Goal: Information Seeking & Learning: Compare options

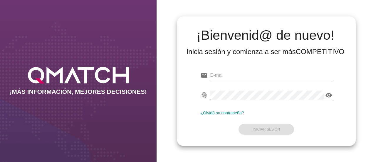
type input "[EMAIL_ADDRESS][DOMAIN_NAME]"
click at [329, 93] on icon "visibility" at bounding box center [328, 95] width 7 height 7
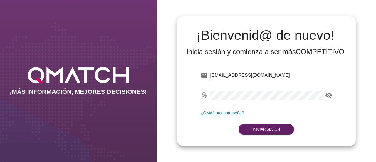
click at [332, 116] on form "email [EMAIL_ADDRESS][DOMAIN_NAME] fingerprint visibility_off ¿Olvidó su contra…" at bounding box center [267, 101] width 132 height 69
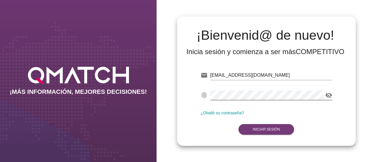
click at [267, 128] on strong "Iniciar Sesión" at bounding box center [266, 129] width 27 height 4
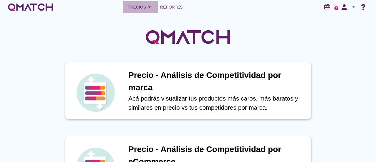
click at [138, 6] on div "Precios arrow_drop_down" at bounding box center [141, 7] width 26 height 7
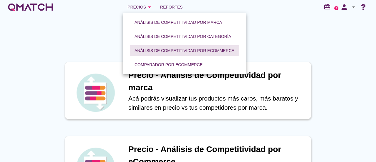
click at [177, 51] on div "Análisis de competitividad por eCommerce" at bounding box center [185, 51] width 100 height 6
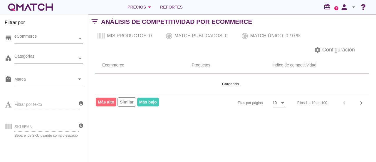
click at [39, 126] on div "SKU/EAN Separe los SKU usando coma o espacio" at bounding box center [42, 126] width 74 height 22
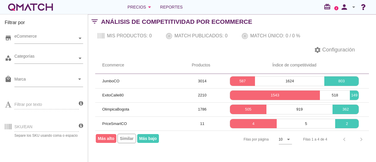
click at [19, 121] on div "SKU/EAN Separe los SKU usando coma o espacio" at bounding box center [42, 126] width 74 height 22
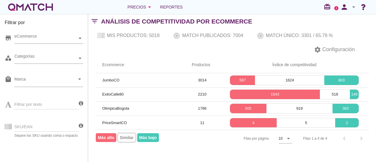
click at [25, 122] on div "SKU/EAN Separe los SKU usando coma o espacio" at bounding box center [42, 126] width 74 height 22
click at [27, 125] on div "SKU/EAN Separe los SKU usando coma o espacio" at bounding box center [42, 126] width 74 height 22
click at [39, 127] on div "SKU/EAN Separe los SKU usando coma o espacio" at bounding box center [42, 126] width 74 height 22
click at [43, 125] on div "SKU/EAN Separe los SKU usando coma o espacio" at bounding box center [42, 126] width 74 height 22
click at [37, 126] on div "SKU/EAN Separe los SKU usando coma o espacio" at bounding box center [42, 126] width 74 height 22
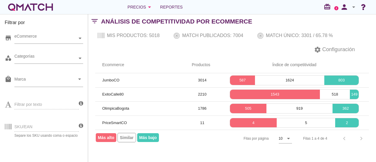
drag, startPoint x: 35, startPoint y: 125, endPoint x: 29, endPoint y: 124, distance: 6.4
click at [29, 124] on div "SKU/EAN Separe los SKU usando coma o espacio" at bounding box center [42, 126] width 74 height 22
click at [25, 125] on div "SKU/EAN Separe los SKU usando coma o espacio" at bounding box center [42, 126] width 74 height 22
drag, startPoint x: 39, startPoint y: 141, endPoint x: 39, endPoint y: 135, distance: 5.9
click at [39, 141] on div "store eCommerce category Categorías local_mall Marca arrow_drop_down Filtrar po…" at bounding box center [44, 95] width 78 height 132
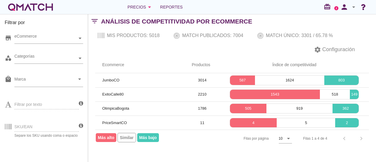
click at [36, 106] on div "Filtrar por texto" at bounding box center [42, 104] width 74 height 22
click at [41, 133] on div "SKU/EAN Separe los SKU usando coma o espacio" at bounding box center [42, 126] width 74 height 22
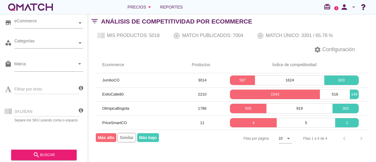
scroll to position [20, 0]
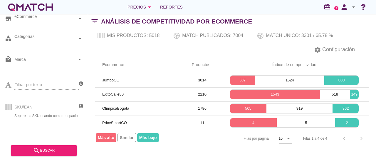
click at [45, 108] on div "SKU/EAN Separe los SKU usando coma o espacio" at bounding box center [42, 106] width 74 height 22
click at [46, 108] on div "SKU/EAN Separe los SKU usando coma o espacio" at bounding box center [42, 106] width 74 height 22
click at [82, 104] on icon at bounding box center [81, 105] width 4 height 5
click at [82, 105] on icon at bounding box center [81, 105] width 4 height 5
click at [80, 104] on icon at bounding box center [81, 105] width 4 height 5
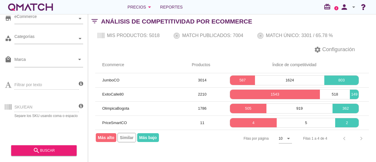
click at [80, 104] on icon at bounding box center [81, 105] width 4 height 5
click at [80, 106] on icon at bounding box center [81, 105] width 4 height 5
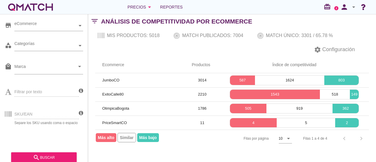
scroll to position [0, 0]
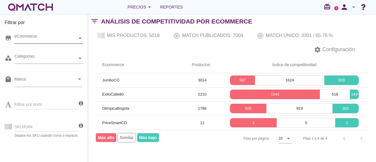
click at [81, 37] on icon at bounding box center [80, 38] width 3 height 3
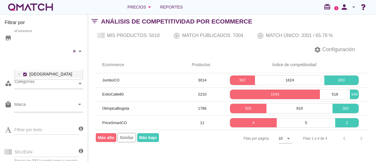
click at [52, 48] on div "JumboCO ExitoCalle80 OlimpicaBogota PriceSmartCO MakroCO eCommerce [GEOGRAPHIC_…" at bounding box center [48, 51] width 69 height 36
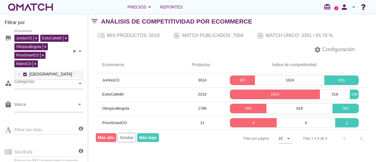
click at [41, 145] on div "SKU/EAN Separe los SKU usando coma o espacio" at bounding box center [42, 151] width 74 height 22
click at [46, 128] on div "Filtrar por texto" at bounding box center [42, 129] width 74 height 22
click at [44, 109] on input "Marca" at bounding box center [44, 105] width 61 height 9
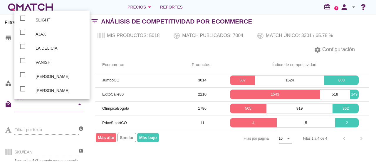
click at [151, 50] on div "settings Configuración" at bounding box center [232, 50] width 288 height 14
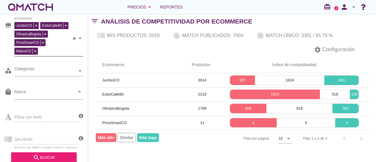
scroll to position [20, 0]
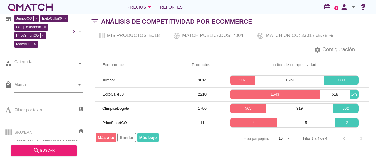
click at [48, 133] on div "SKU/EAN Separe los SKU usando coma o espacio" at bounding box center [42, 132] width 74 height 22
click at [6, 129] on div "SKU/EAN Separe los SKU usando coma o espacio" at bounding box center [42, 132] width 74 height 22
click at [30, 130] on div "SKU/EAN Separe los SKU usando coma o espacio" at bounding box center [42, 132] width 74 height 22
click at [81, 129] on icon at bounding box center [81, 131] width 4 height 5
click at [82, 129] on icon at bounding box center [81, 131] width 4 height 5
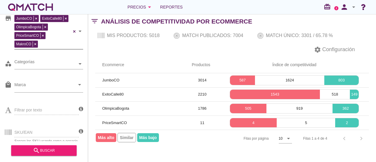
click at [81, 131] on icon at bounding box center [81, 131] width 4 height 5
click at [81, 130] on icon at bounding box center [81, 131] width 4 height 5
click at [80, 109] on icon at bounding box center [81, 108] width 4 height 5
click at [81, 131] on icon at bounding box center [81, 131] width 4 height 5
click at [173, 6] on span "Reportes" at bounding box center [171, 7] width 23 height 7
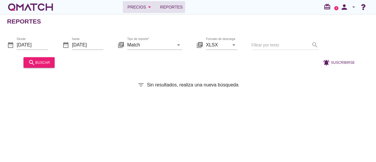
click at [143, 3] on button "Precios arrow_drop_down" at bounding box center [140, 7] width 35 height 12
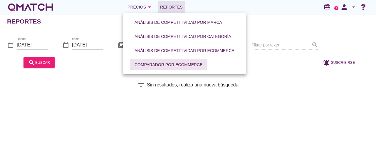
click at [162, 65] on div "Comparador por eCommerce" at bounding box center [169, 65] width 68 height 6
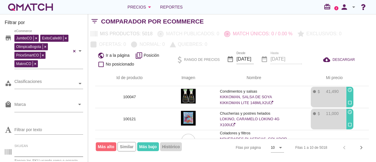
click at [36, 150] on input "SKU/EAN" at bounding box center [48, 151] width 69 height 9
paste input "129842"
type input "129842"
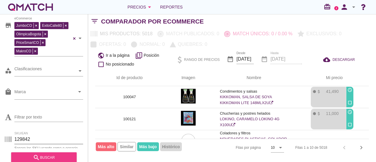
scroll to position [20, 0]
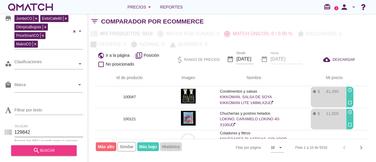
click at [57, 147] on div "search buscar" at bounding box center [44, 150] width 56 height 7
